Goal: Transaction & Acquisition: Purchase product/service

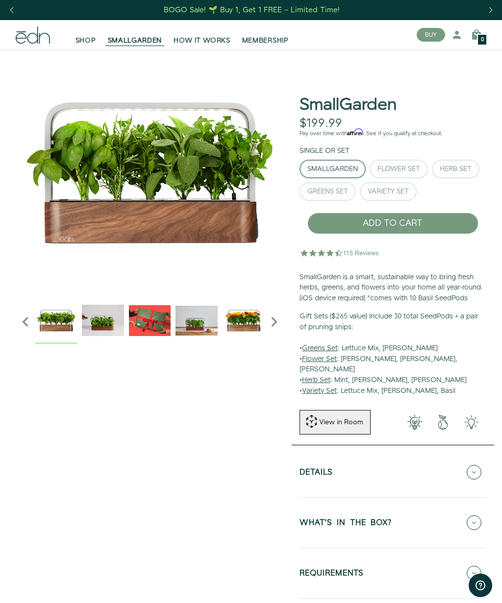
click at [459, 167] on div "Herb Set" at bounding box center [456, 169] width 32 height 7
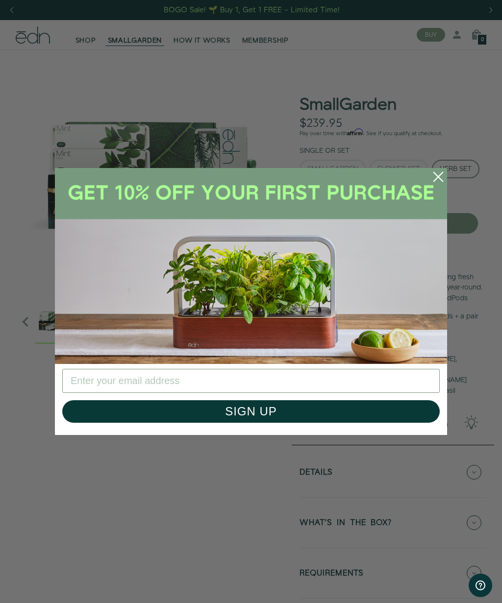
click at [441, 178] on circle "Close dialog" at bounding box center [438, 177] width 22 height 22
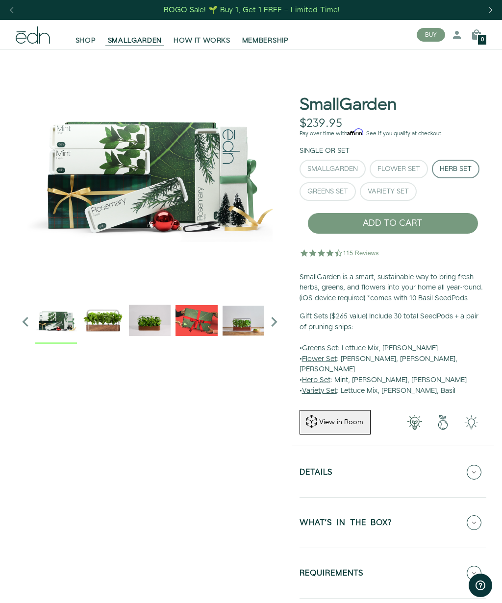
scroll to position [0, 1]
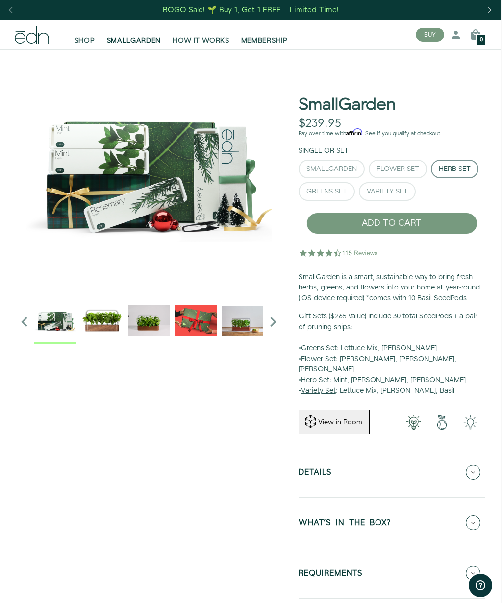
click at [272, 325] on icon "Next slide" at bounding box center [273, 322] width 20 height 20
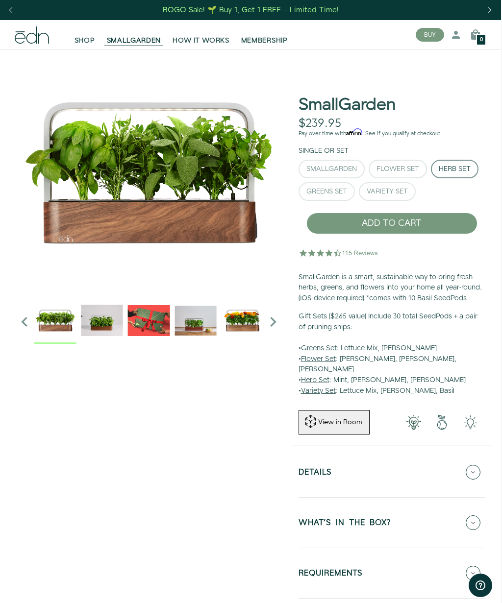
click at [58, 321] on img "1 / 6" at bounding box center [55, 321] width 42 height 42
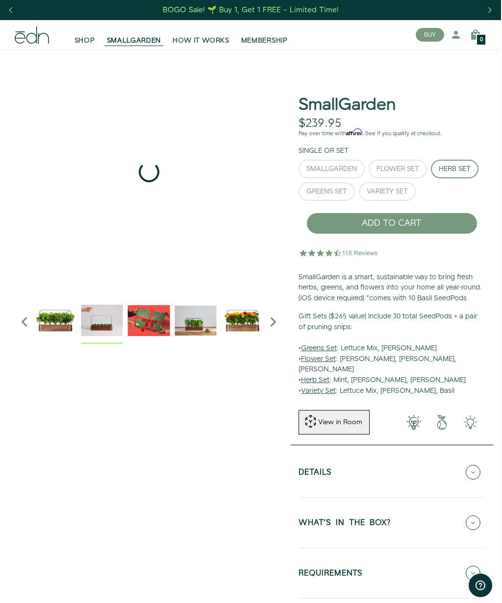
click at [113, 321] on img "2 / 6" at bounding box center [102, 321] width 42 height 42
click at [155, 319] on img "3 / 6" at bounding box center [149, 321] width 42 height 42
click at [204, 319] on img "4 / 6" at bounding box center [196, 321] width 42 height 42
click at [243, 323] on img "5 / 6" at bounding box center [243, 321] width 42 height 42
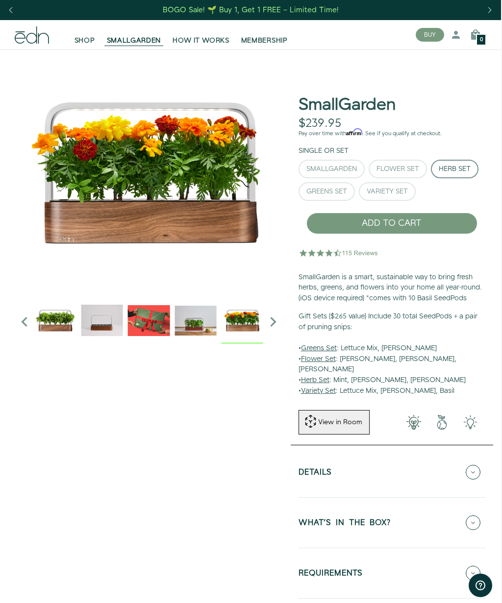
click at [271, 320] on icon "Next slide" at bounding box center [273, 322] width 20 height 20
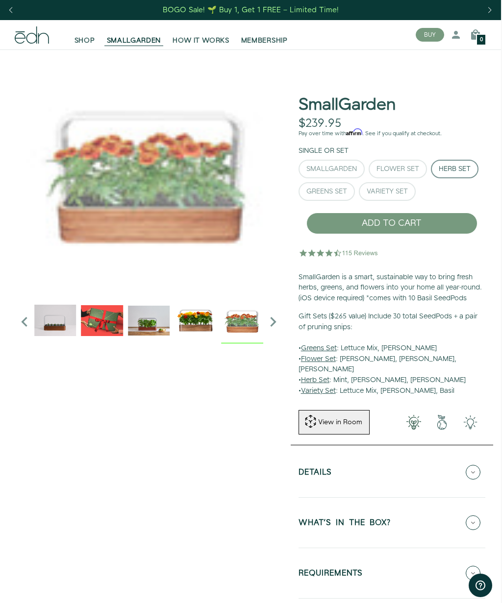
click at [245, 322] on img "6 / 6" at bounding box center [243, 321] width 42 height 42
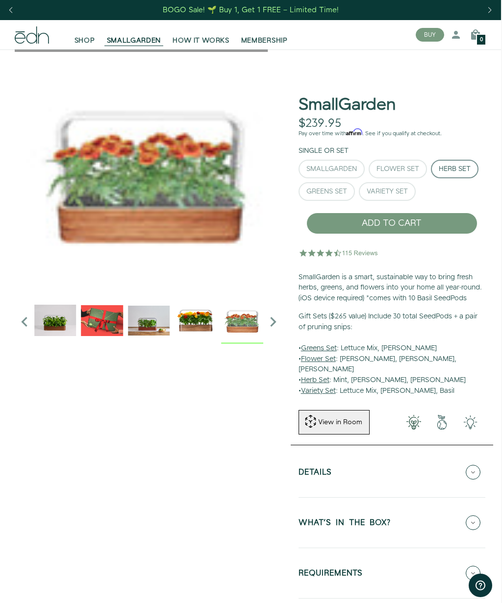
click at [275, 320] on icon "Next slide" at bounding box center [273, 322] width 20 height 20
click at [274, 320] on icon "Next slide" at bounding box center [273, 322] width 20 height 20
